Goal: Information Seeking & Learning: Learn about a topic

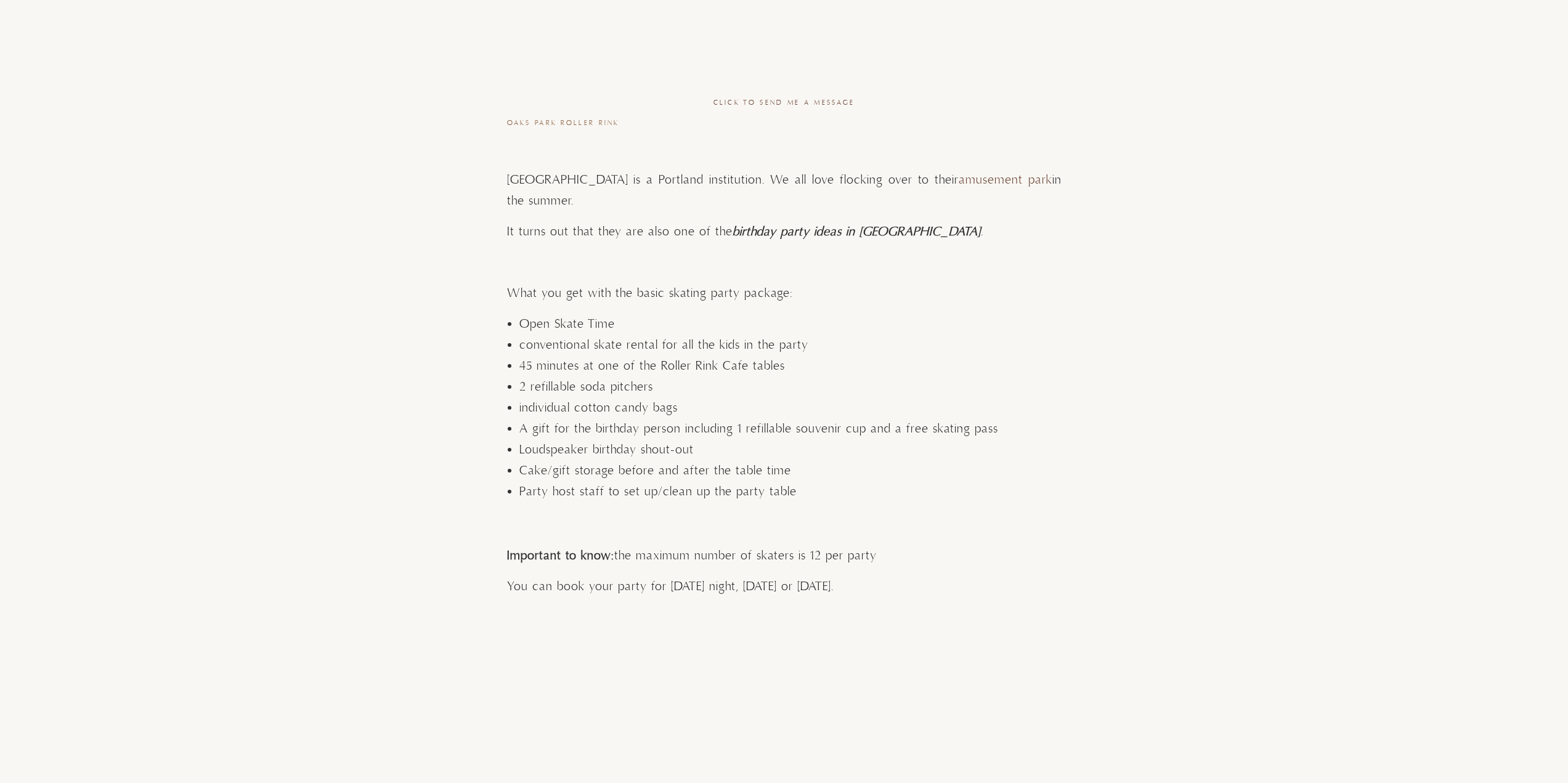
scroll to position [2525, 0]
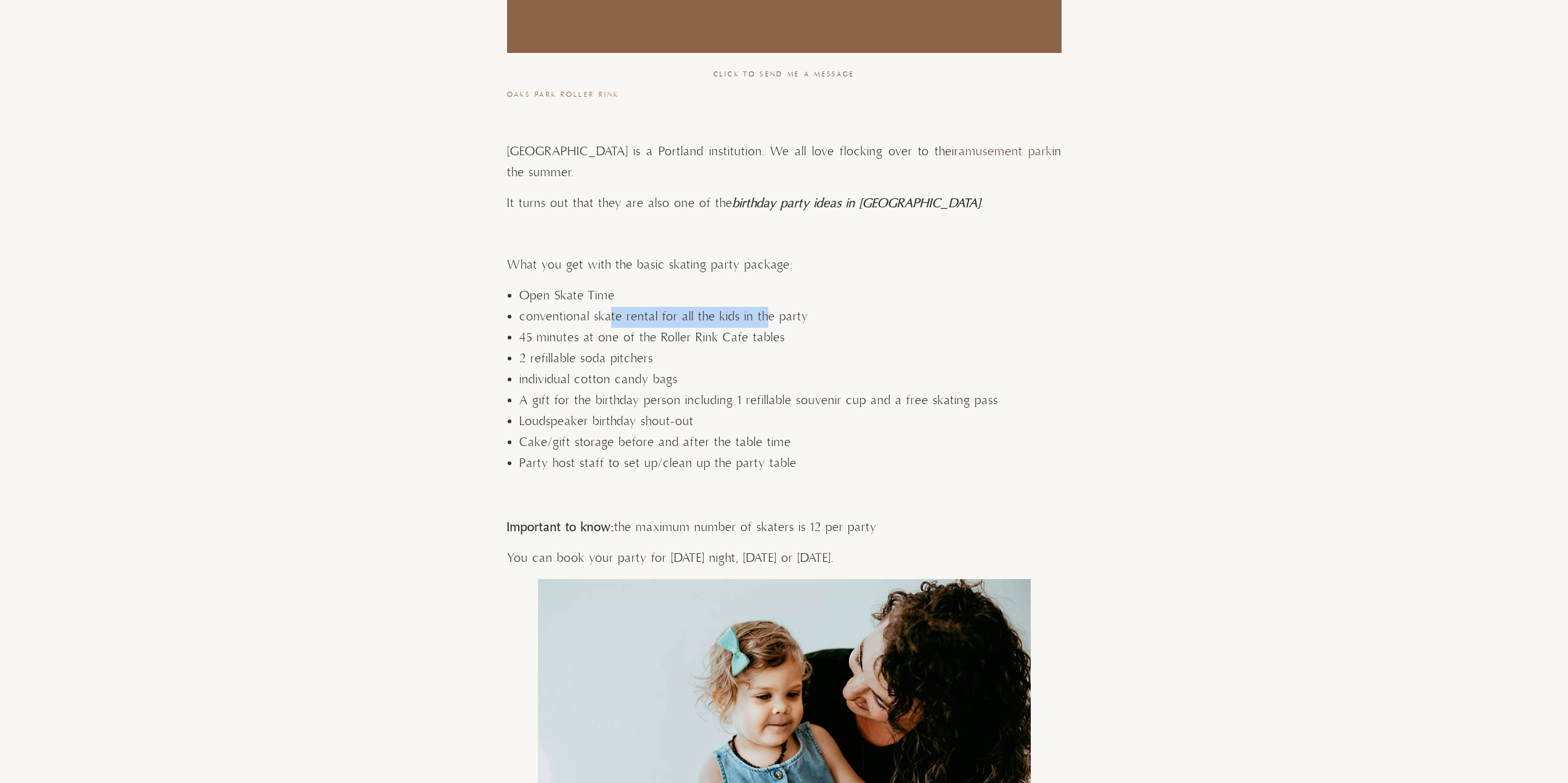
drag, startPoint x: 610, startPoint y: 295, endPoint x: 763, endPoint y: 290, distance: 153.1
click at [763, 310] on span "conventional skate rental for all the kids in the party" at bounding box center [663, 317] width 289 height 15
drag, startPoint x: 584, startPoint y: 305, endPoint x: 797, endPoint y: 317, distance: 213.3
click at [797, 328] on li "45 minutes at one of the Roller Rink Cafe tables" at bounding box center [790, 337] width 542 height 21
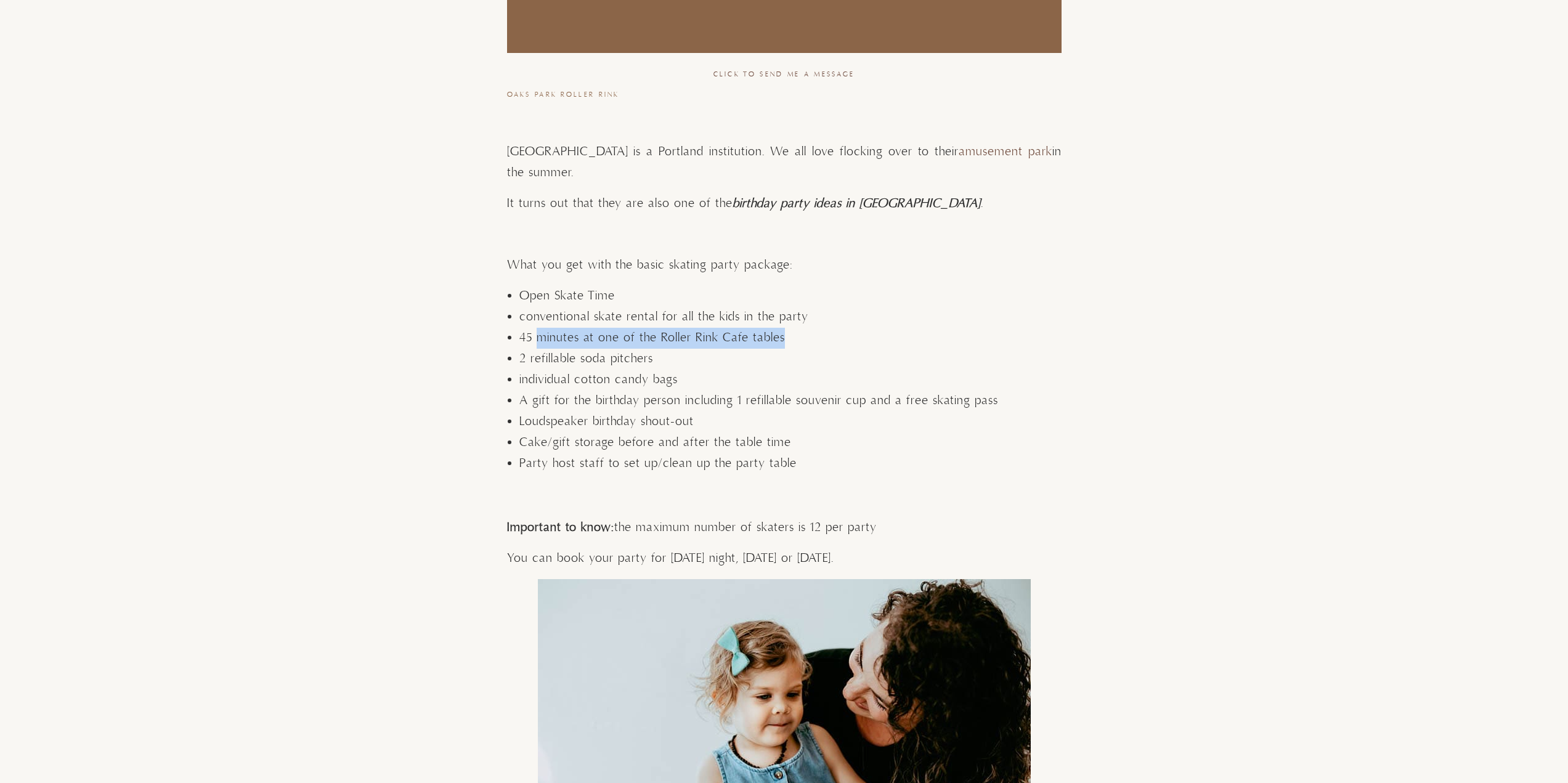
click at [797, 328] on li "45 minutes at one of the Roller Rink Cafe tables" at bounding box center [790, 337] width 542 height 21
drag, startPoint x: 572, startPoint y: 329, endPoint x: 658, endPoint y: 339, distance: 86.6
click at [648, 349] on li "2 refillable soda pitchers" at bounding box center [790, 359] width 542 height 21
click at [658, 349] on li "2 refillable soda pitchers" at bounding box center [790, 359] width 542 height 21
